Goal: Task Accomplishment & Management: Manage account settings

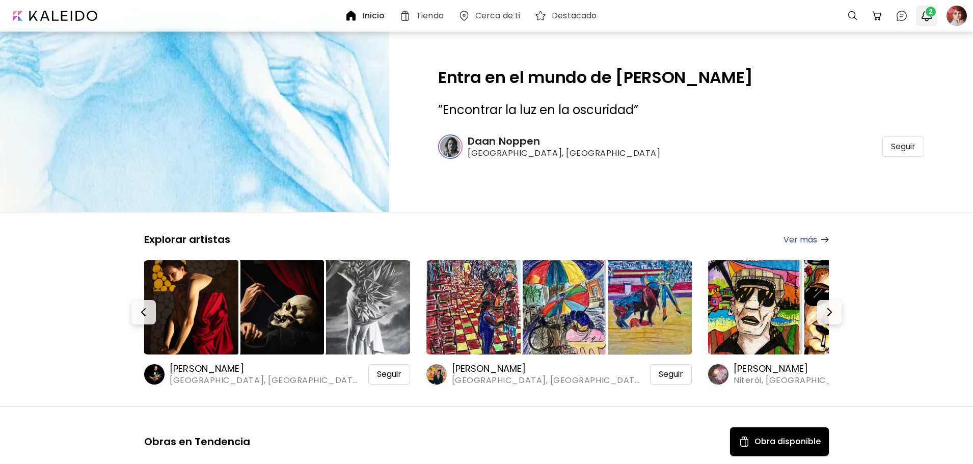
click at [930, 16] on span "2" at bounding box center [931, 12] width 10 height 10
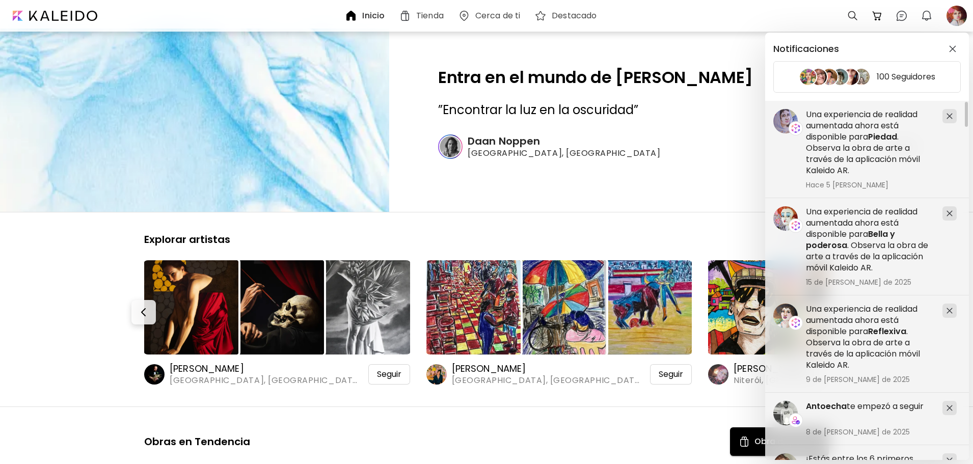
click at [957, 18] on div "Notificaciones 100 Seguidores ¡Estás entre los 6 primeros reconocimientos de [P…" at bounding box center [486, 232] width 973 height 464
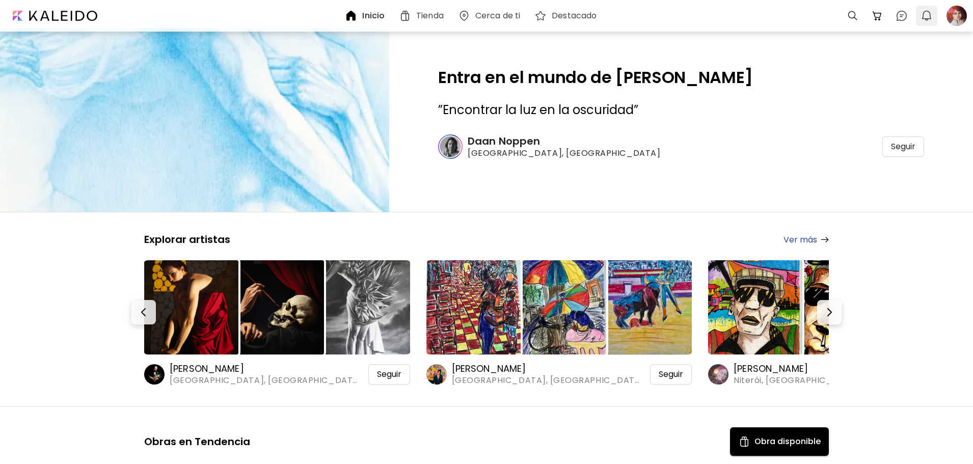
click at [932, 17] on button "0" at bounding box center [926, 15] width 17 height 17
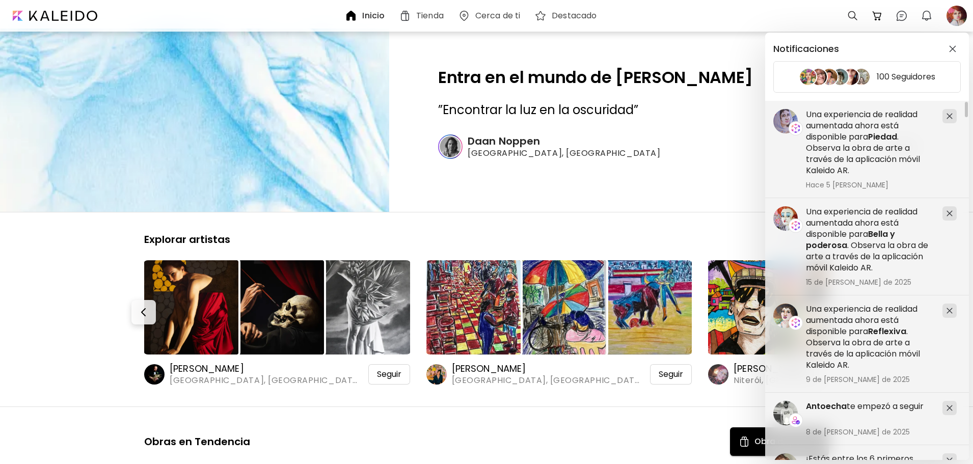
click at [945, 14] on div "Notificaciones 100 Seguidores Antoecha te empezó a seguir 8 de [PERSON_NAME] de…" at bounding box center [486, 232] width 973 height 464
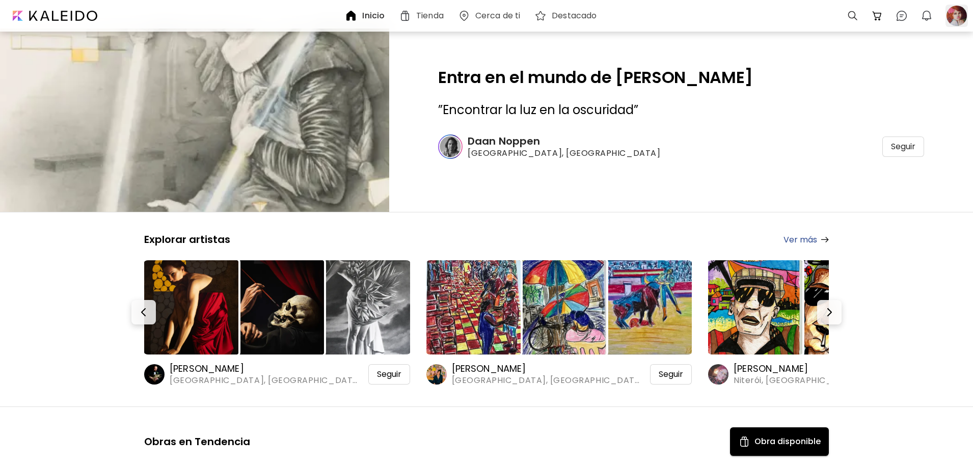
click at [948, 14] on div at bounding box center [957, 16] width 22 height 22
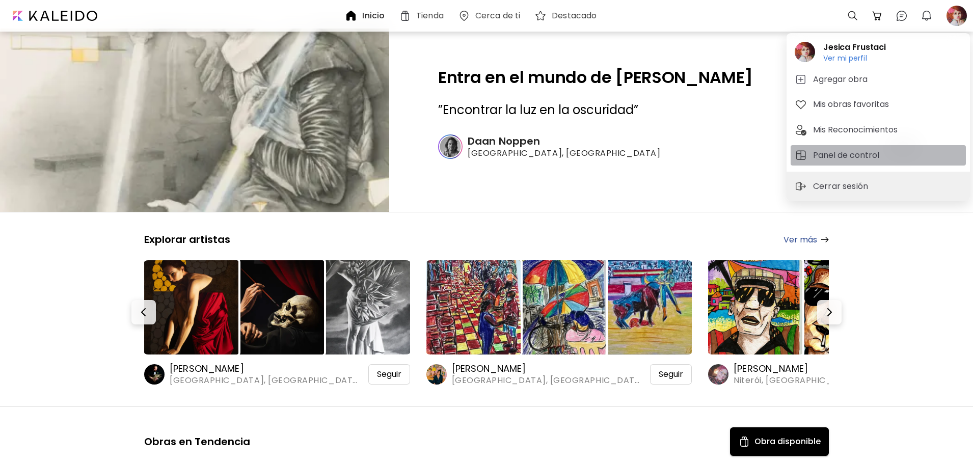
click at [886, 154] on span "Panel de control" at bounding box center [878, 155] width 167 height 12
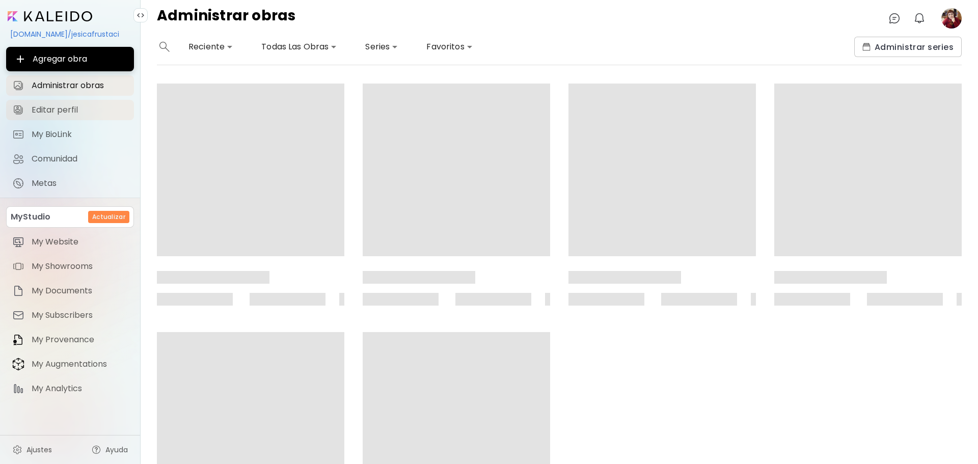
click at [58, 107] on span "Editar perfil" at bounding box center [80, 110] width 96 height 10
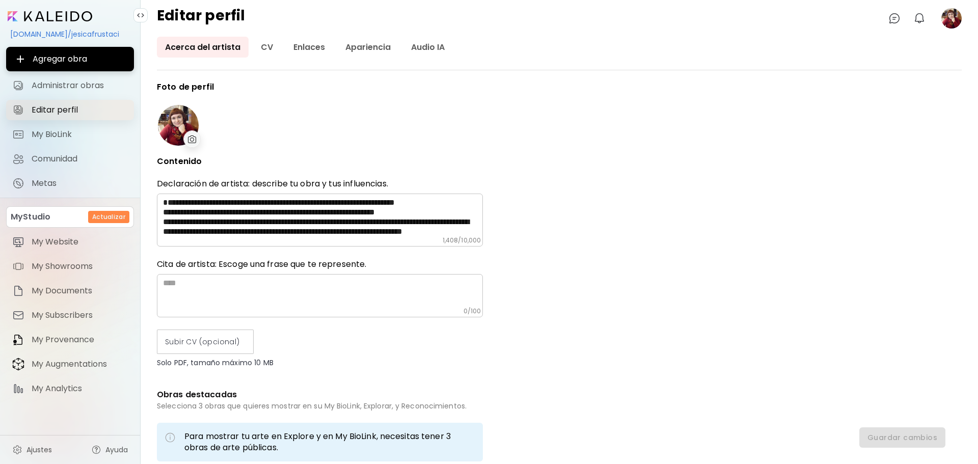
type input "*********"
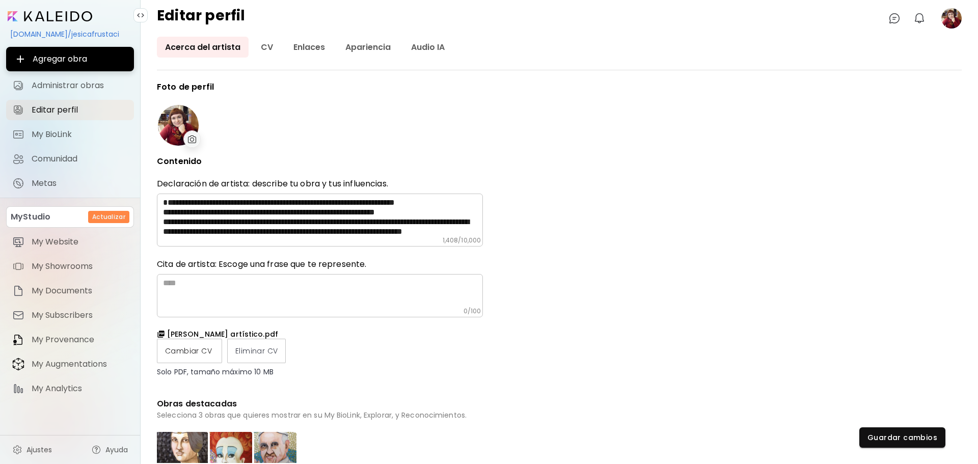
click at [196, 354] on span "Cambiar CV" at bounding box center [189, 351] width 49 height 11
click at [0, 0] on input "Cambiar CV" at bounding box center [0, 0] width 0 height 0
click at [915, 436] on span "Guardar cambios" at bounding box center [903, 438] width 70 height 11
